Goal: Transaction & Acquisition: Book appointment/travel/reservation

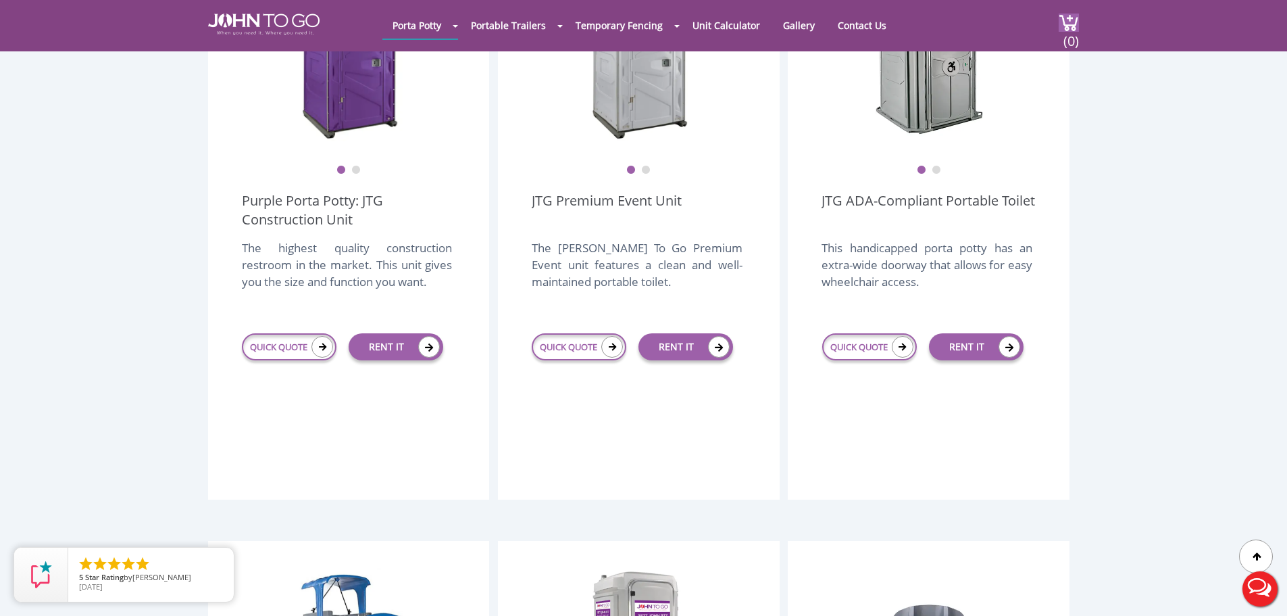
scroll to position [270, 0]
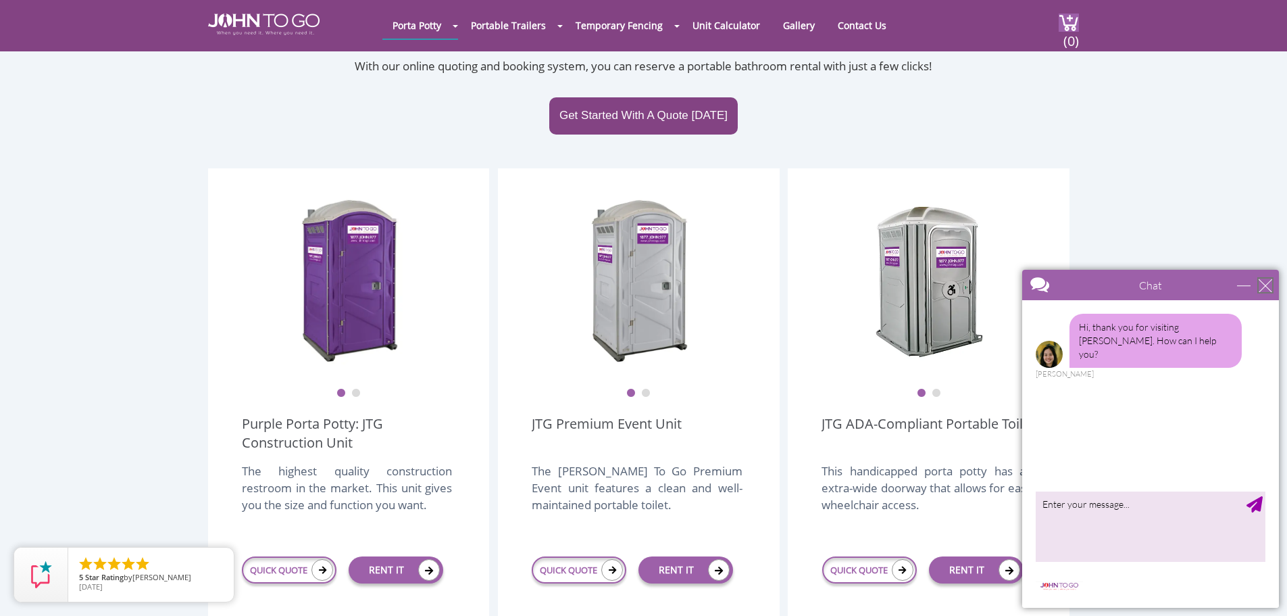
click at [1259, 285] on div "close" at bounding box center [1266, 285] width 14 height 14
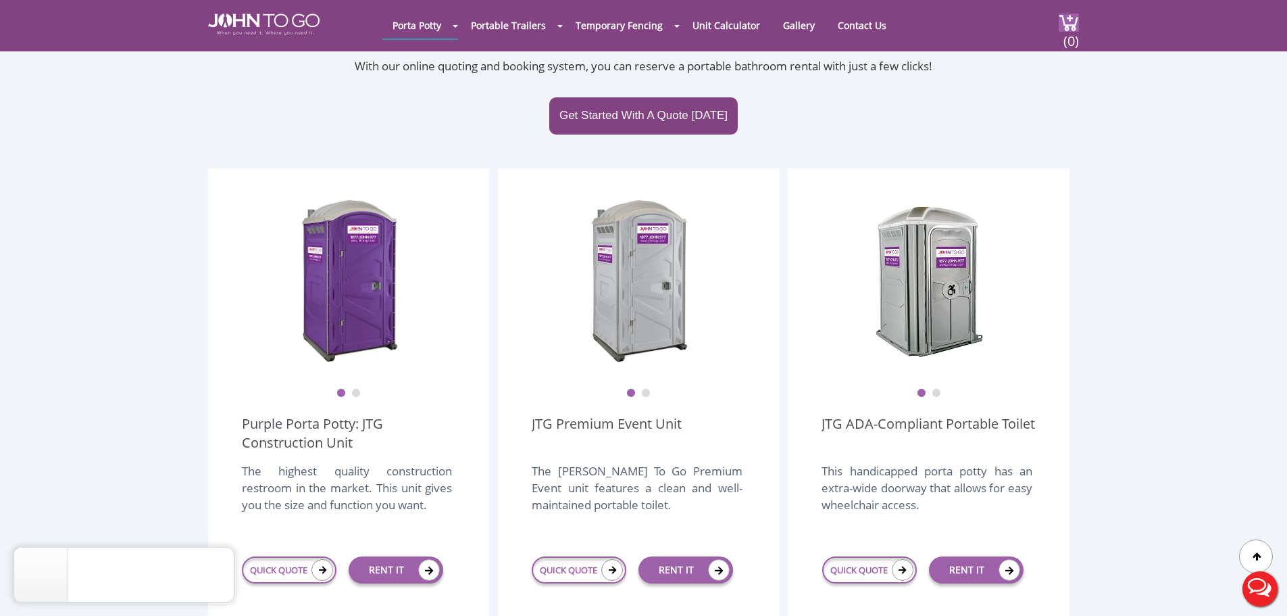
scroll to position [0, 0]
click at [364, 556] on link "RENT IT" at bounding box center [396, 569] width 95 height 27
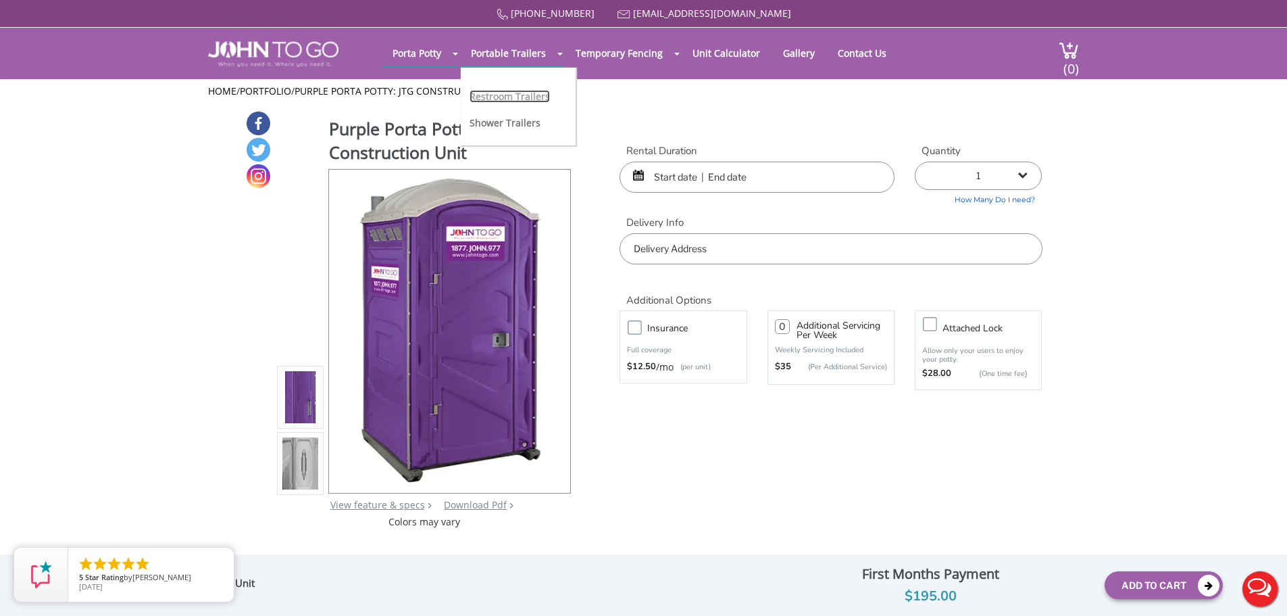
click at [518, 97] on link "Restroom Trailers" at bounding box center [510, 96] width 80 height 13
